Goal: Find contact information: Find contact information

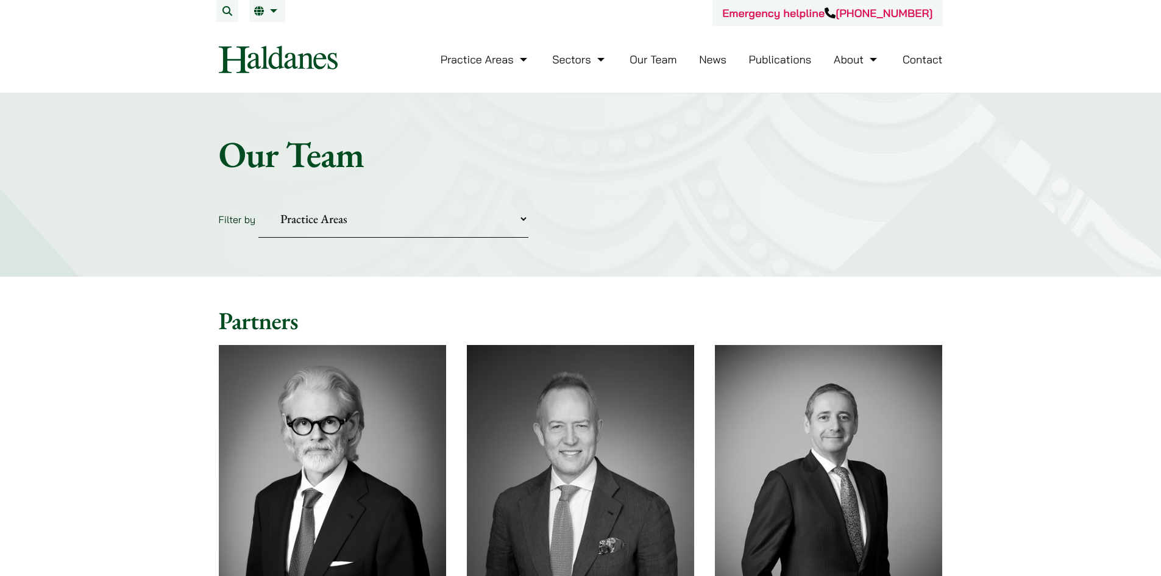
click at [916, 66] on li "Contact" at bounding box center [922, 59] width 40 height 26
click at [919, 60] on link "Contact" at bounding box center [922, 59] width 40 height 14
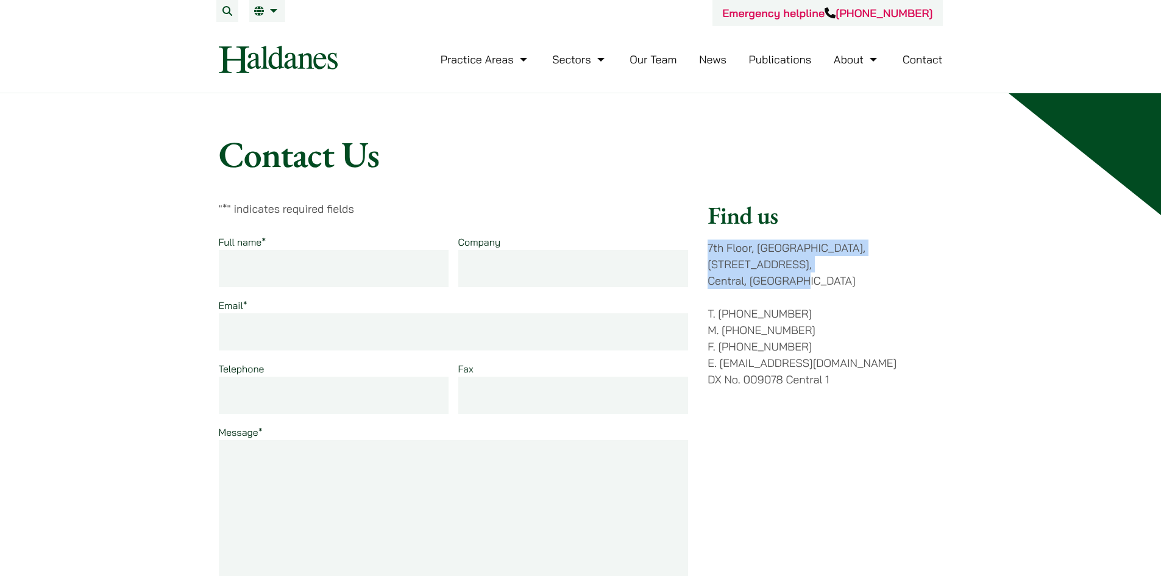
drag, startPoint x: 813, startPoint y: 267, endPoint x: 709, endPoint y: 255, distance: 104.8
click at [709, 255] on p "7th Floor, Ruttonjee House, 11 Duddell Street, Central, Hong Kong" at bounding box center [824, 263] width 235 height 49
copy p "7th Floor, Ruttonjee House, 11 Duddell Street, Central, Hong Kong"
